Goal: Information Seeking & Learning: Understand process/instructions

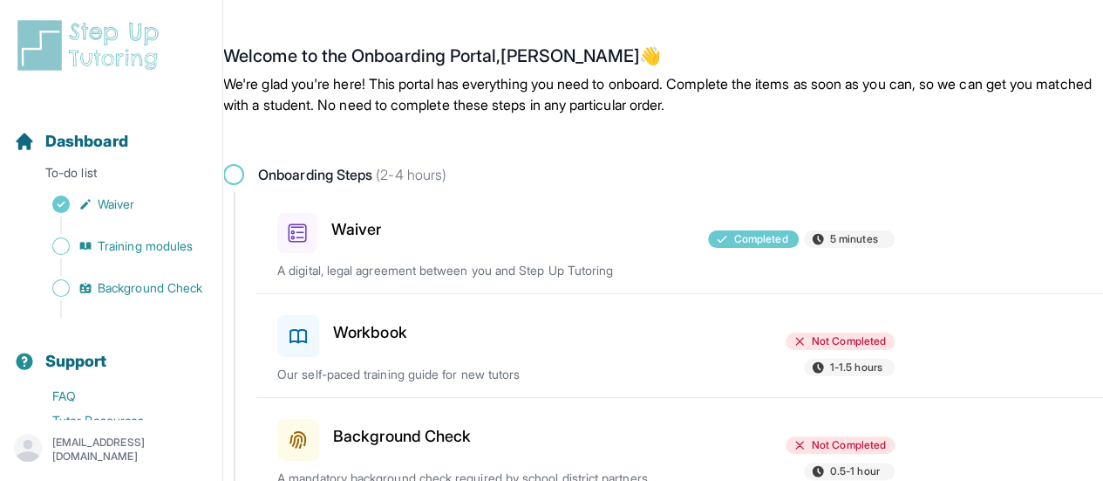
click at [406, 357] on div "Workbook Not Completed 1-1.5 hours Our self-paced training guide for new tutors" at bounding box center [690, 345] width 826 height 103
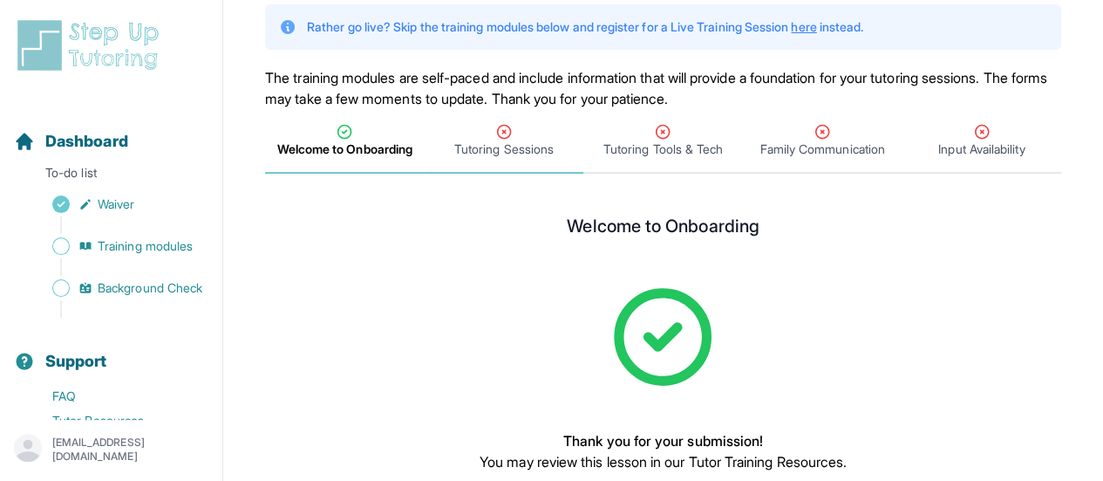
scroll to position [230, 0]
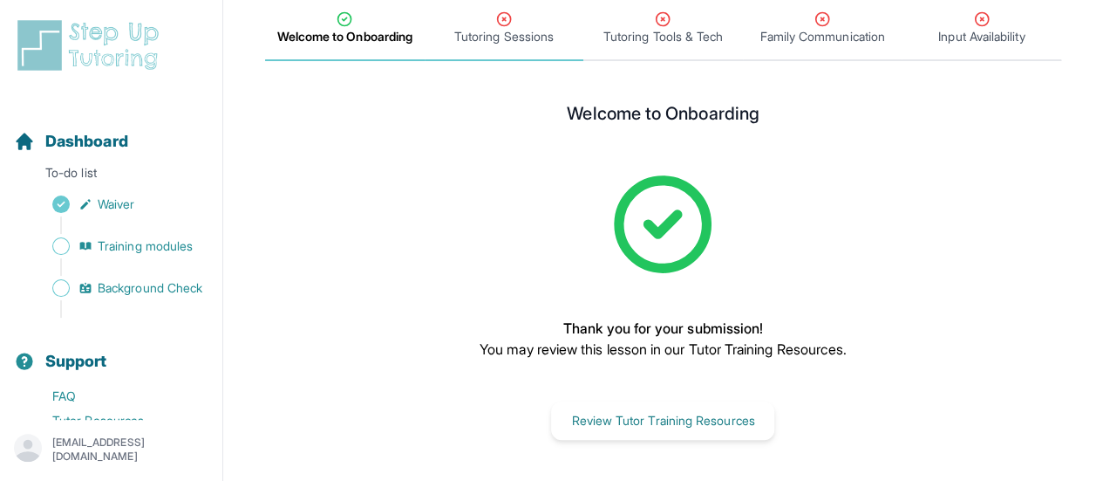
click at [533, 51] on span "Tutoring Sessions" at bounding box center [505, 29] width 160 height 65
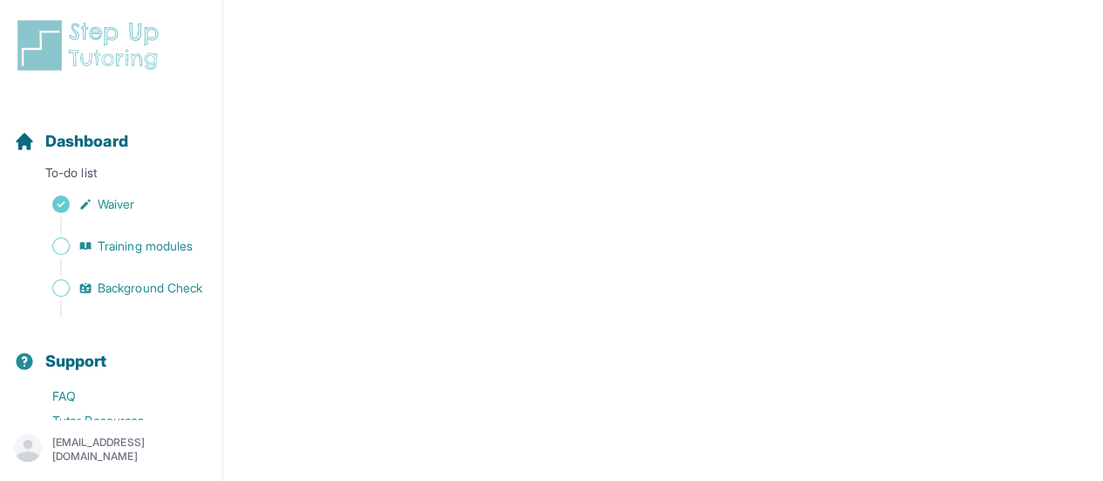
scroll to position [873, 0]
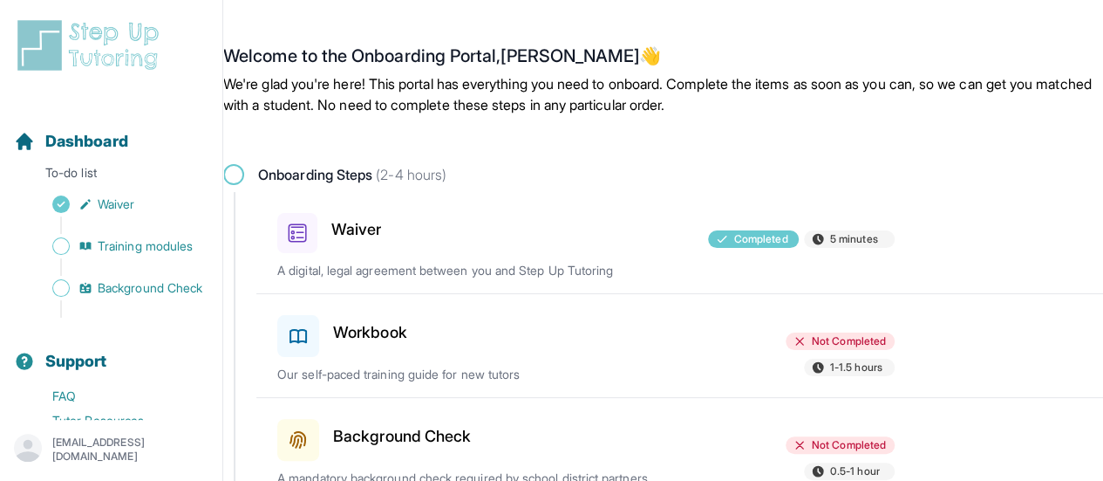
scroll to position [78, 0]
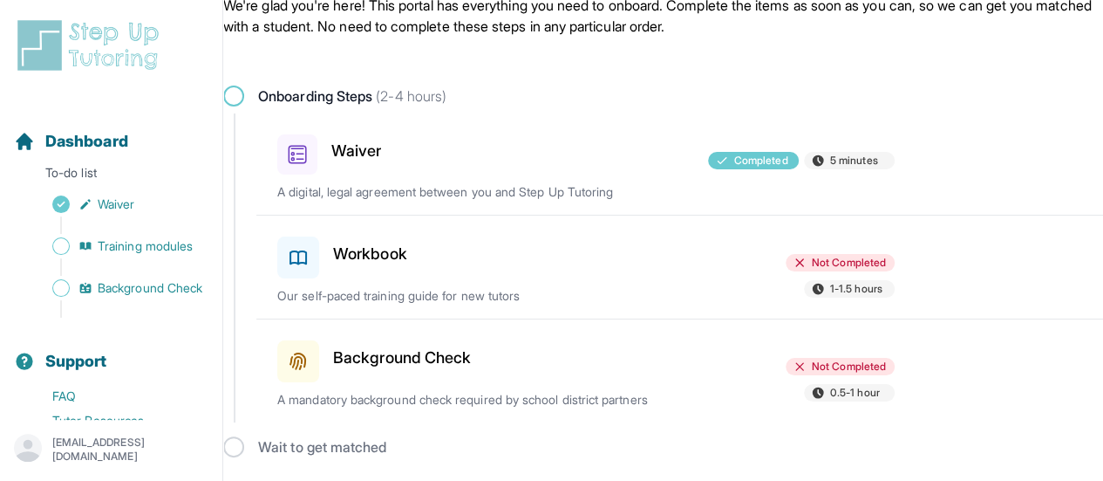
click at [560, 238] on div at bounding box center [586, 253] width 200 height 49
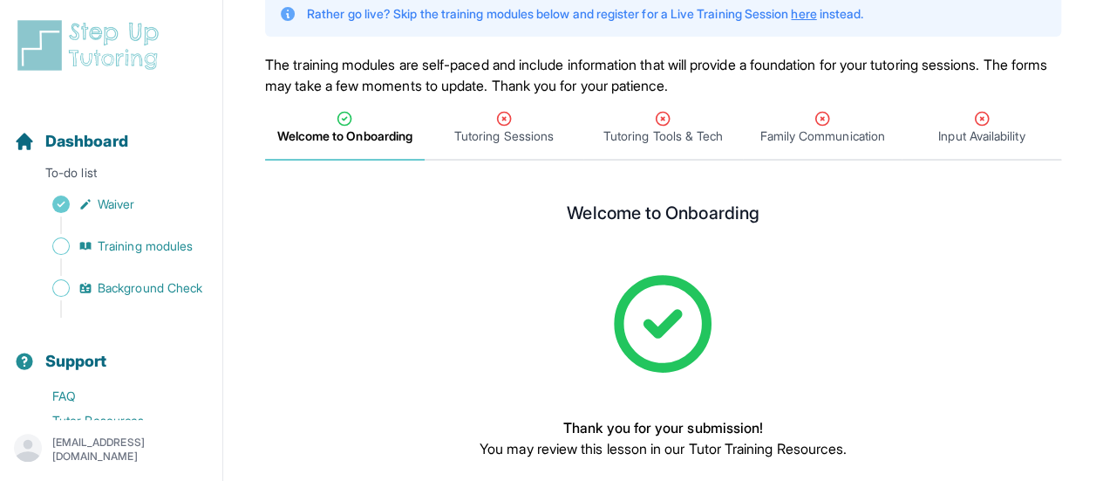
scroll to position [140, 0]
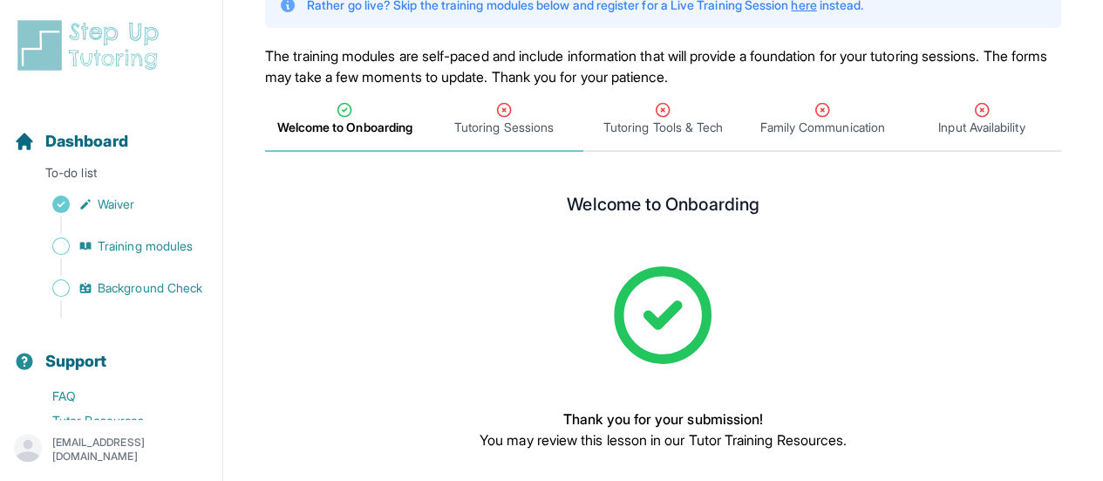
click at [490, 113] on div "Tutoring Sessions" at bounding box center [504, 118] width 153 height 35
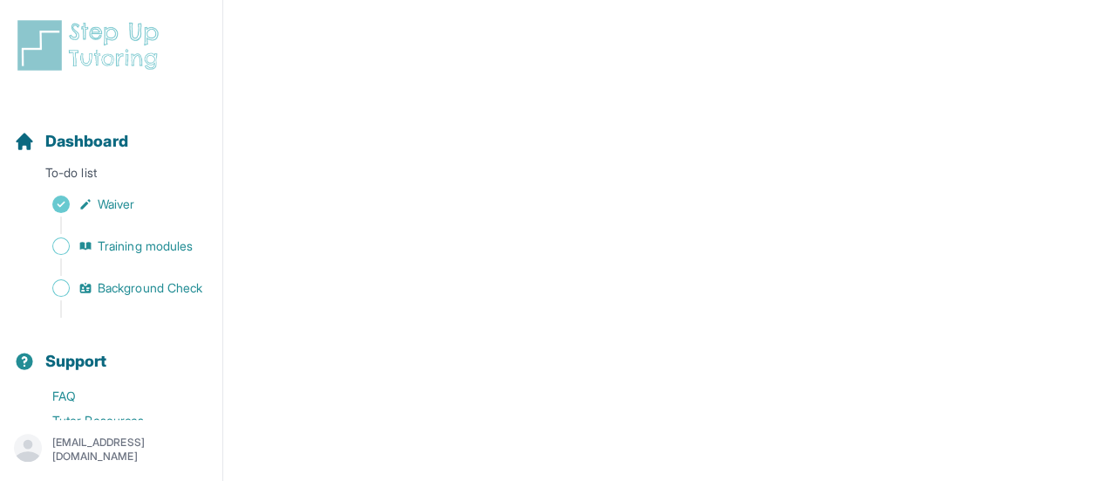
scroll to position [546, 0]
